Goal: Find specific page/section: Find specific page/section

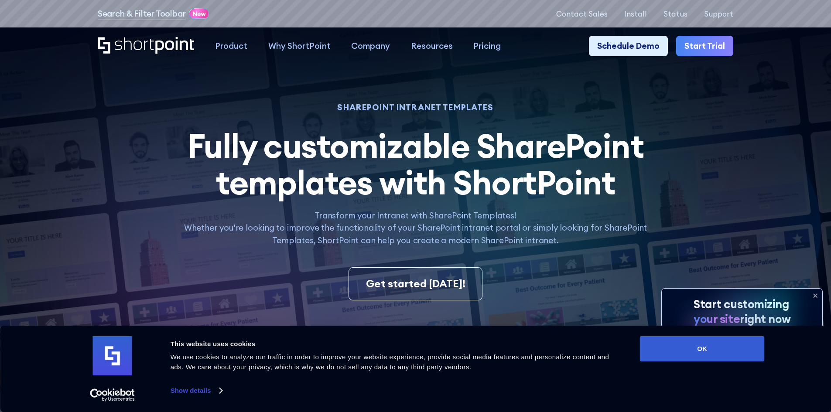
click at [677, 335] on div "Consent Details [#IABV2SETTINGS#] About This website uses cookies We use cookie…" at bounding box center [415, 369] width 831 height 86
click at [702, 344] on button "OK" at bounding box center [702, 348] width 125 height 25
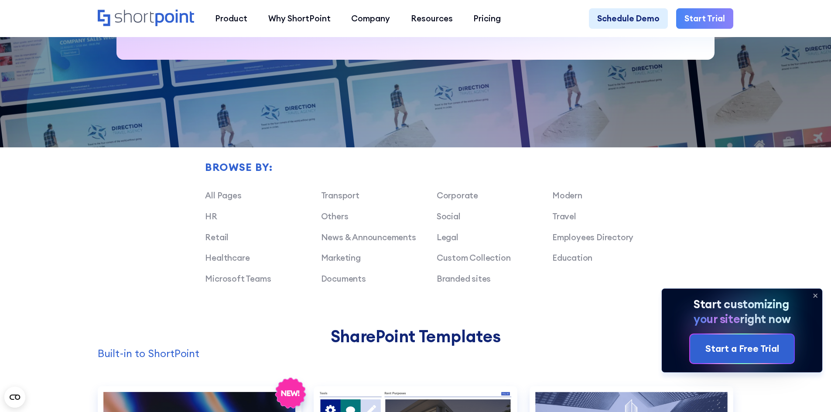
scroll to position [654, 0]
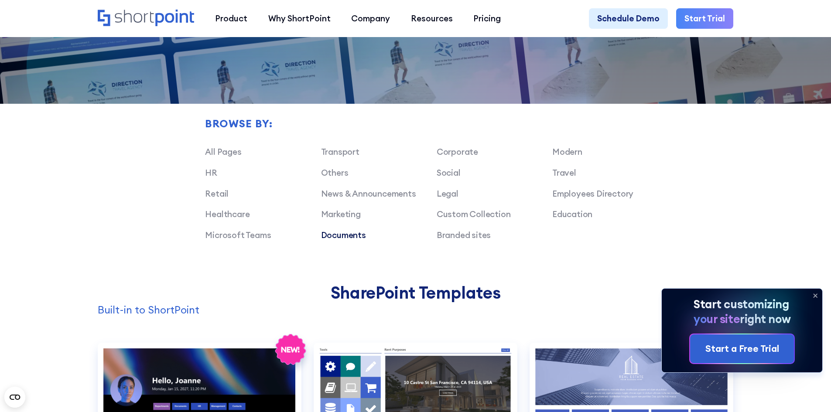
click at [338, 240] on link "Documents" at bounding box center [343, 235] width 45 height 10
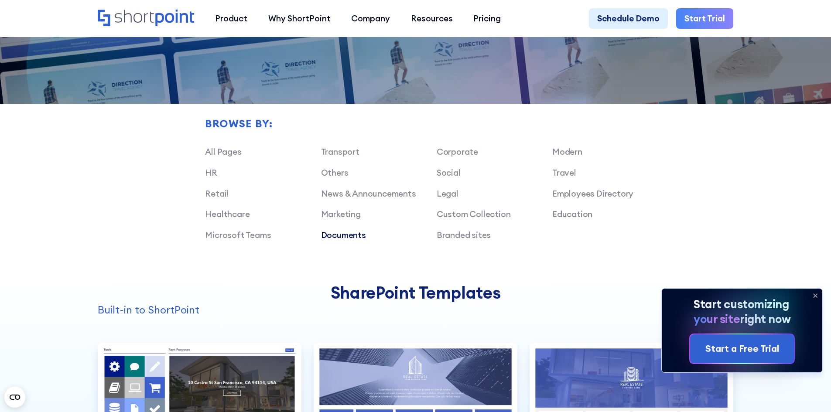
click at [341, 240] on link "Documents" at bounding box center [343, 235] width 45 height 10
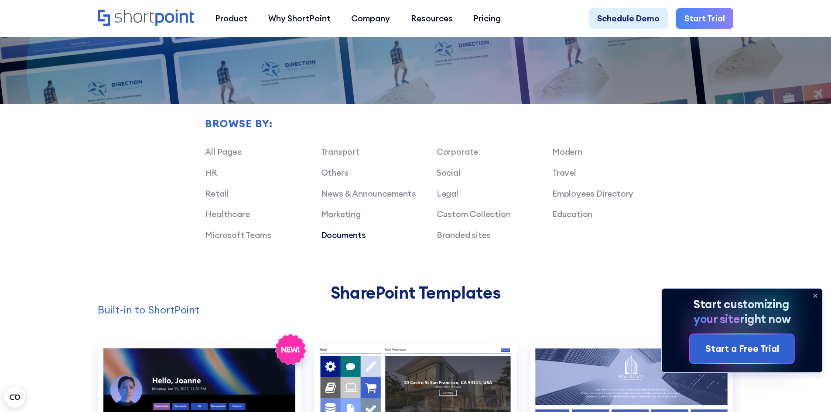
click at [330, 240] on link "Documents" at bounding box center [343, 235] width 45 height 10
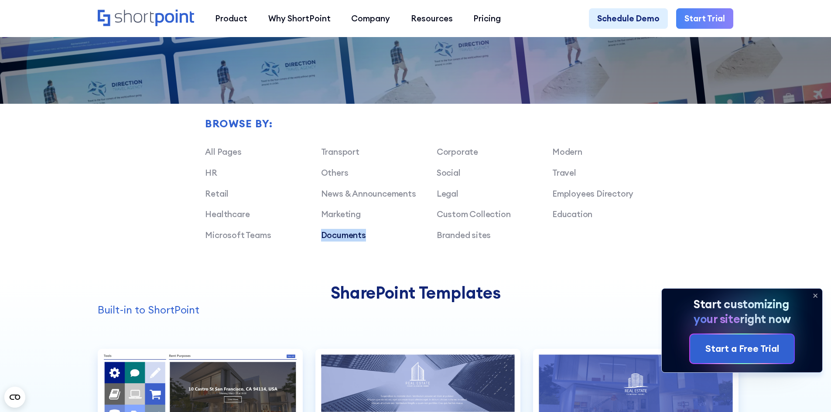
click at [330, 240] on link "Documents" at bounding box center [343, 235] width 45 height 10
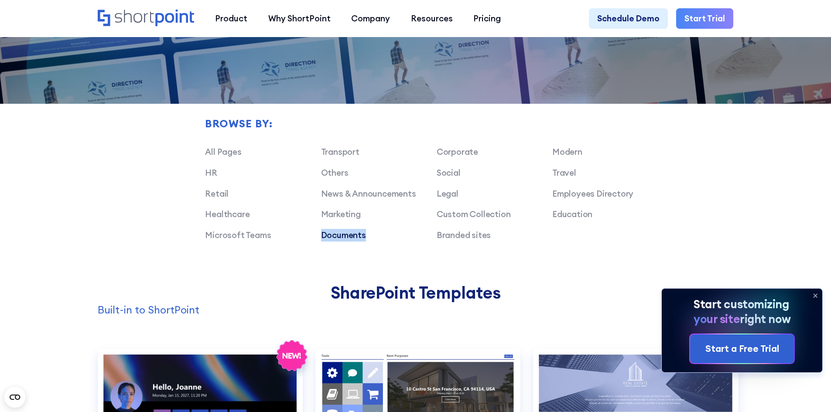
click at [330, 240] on link "Documents" at bounding box center [343, 235] width 45 height 10
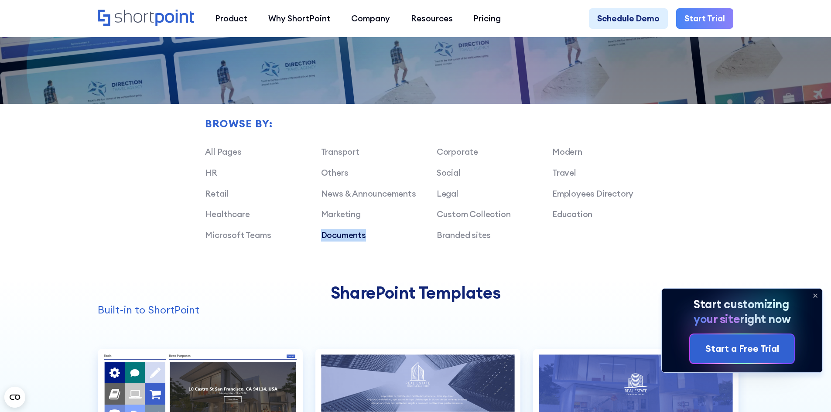
click at [335, 240] on link "Documents" at bounding box center [343, 235] width 45 height 10
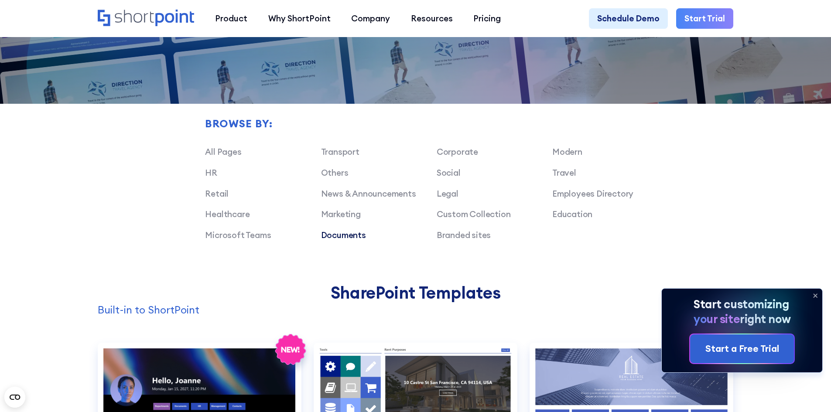
click at [337, 240] on link "Documents" at bounding box center [343, 235] width 45 height 10
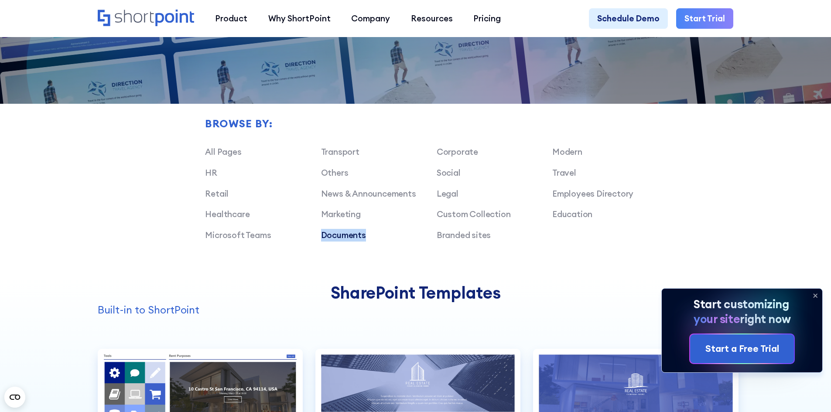
click at [337, 240] on link "Documents" at bounding box center [343, 235] width 45 height 10
